Goal: Book appointment/travel/reservation

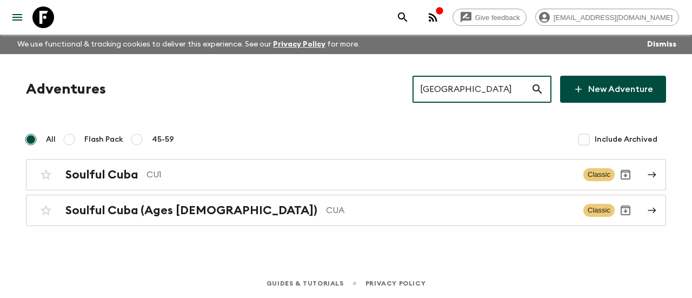
type input "[GEOGRAPHIC_DATA]"
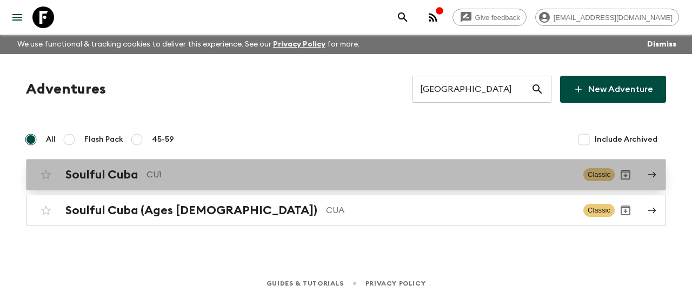
click at [120, 169] on h2 "Soulful Cuba" at bounding box center [101, 175] width 72 height 14
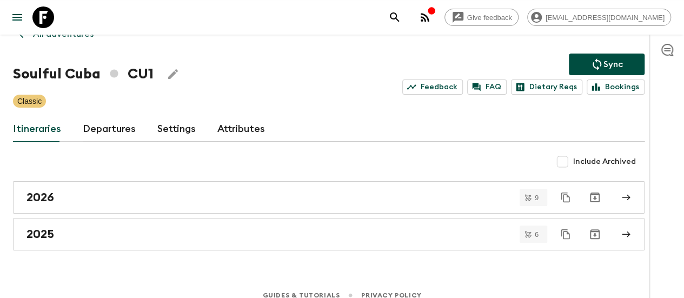
scroll to position [40, 0]
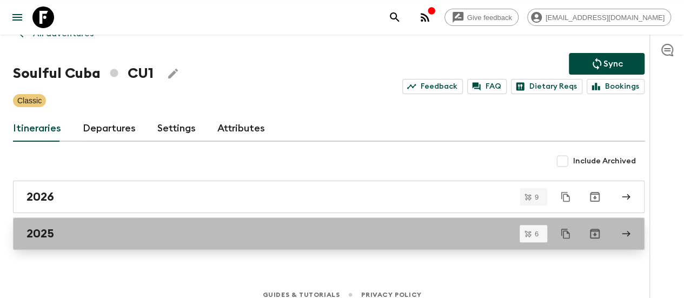
click at [77, 221] on link "2025" at bounding box center [329, 233] width 632 height 32
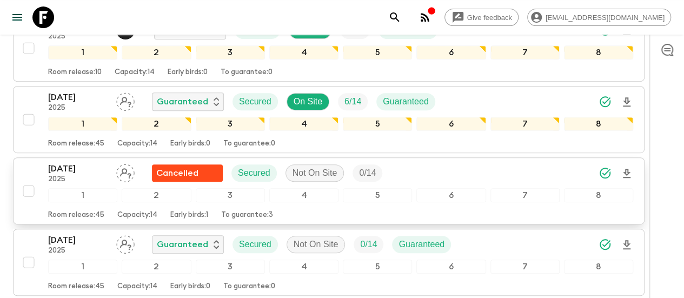
scroll to position [215, 0]
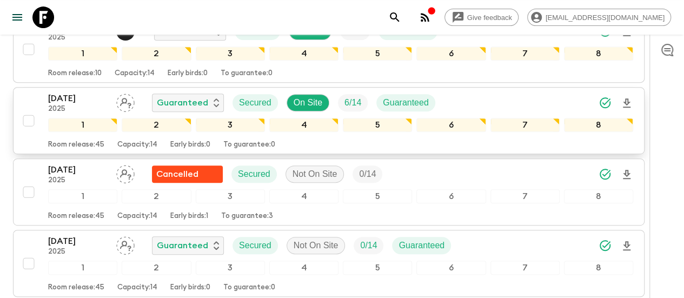
click at [92, 98] on p "[DATE]" at bounding box center [78, 98] width 60 height 13
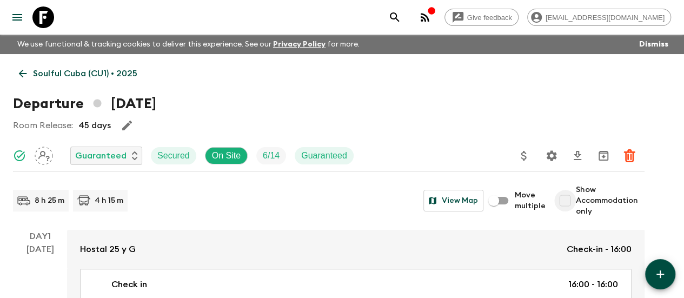
click at [571, 190] on input "Show Accommodation only" at bounding box center [565, 201] width 22 height 22
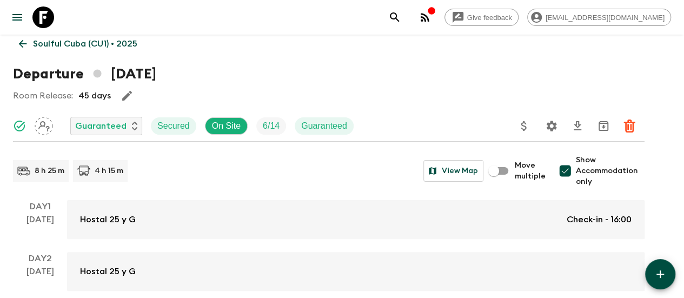
scroll to position [22, 0]
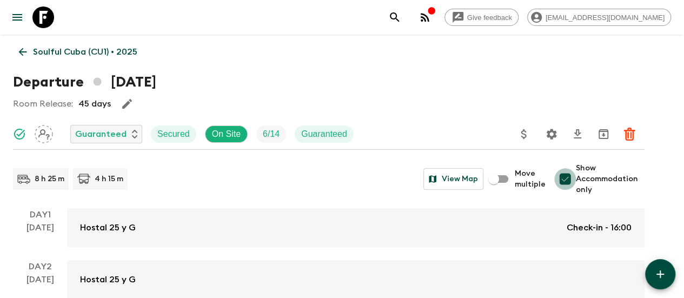
click at [576, 173] on input "Show Accommodation only" at bounding box center [565, 179] width 22 height 22
checkbox input "false"
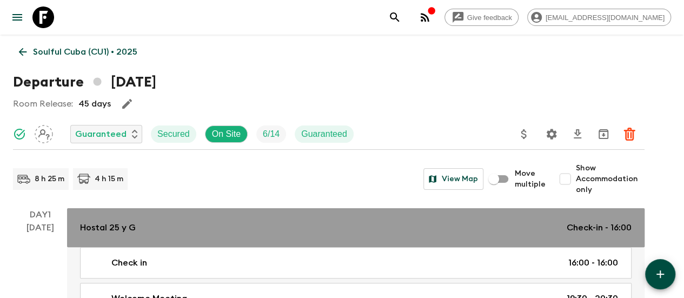
click at [175, 221] on div "Hostal 25 y G Check-in - 16:00" at bounding box center [356, 227] width 552 height 13
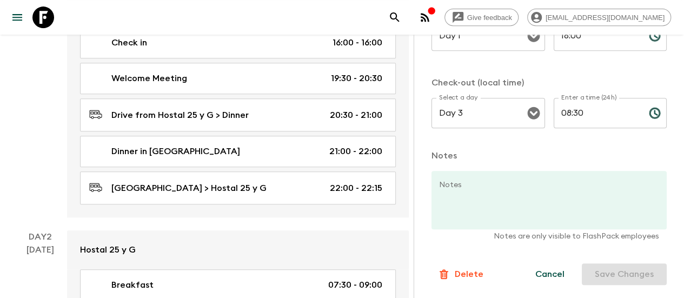
scroll to position [242, 0]
click at [538, 268] on button "Cancel" at bounding box center [550, 274] width 55 height 22
